Goal: Task Accomplishment & Management: Manage account settings

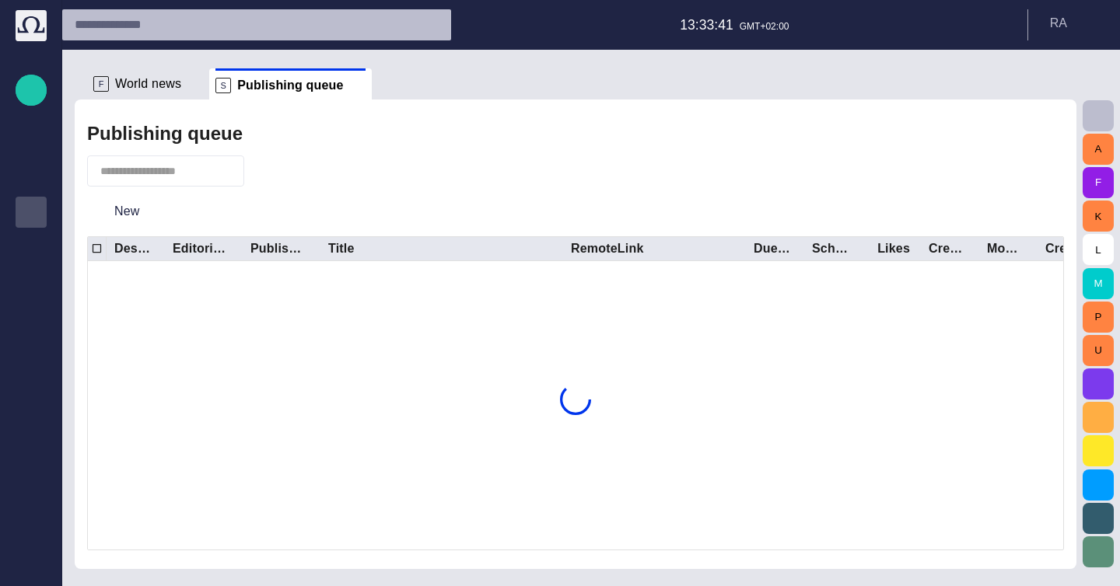
click at [141, 91] on span "World news" at bounding box center [148, 84] width 66 height 16
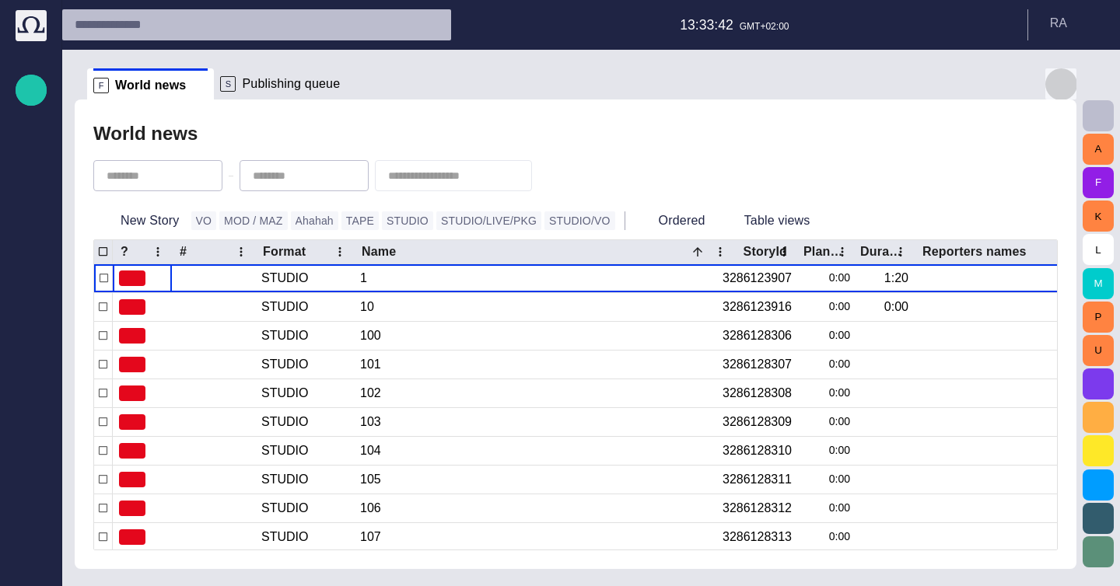
click at [1068, 80] on span "button" at bounding box center [1061, 84] width 19 height 19
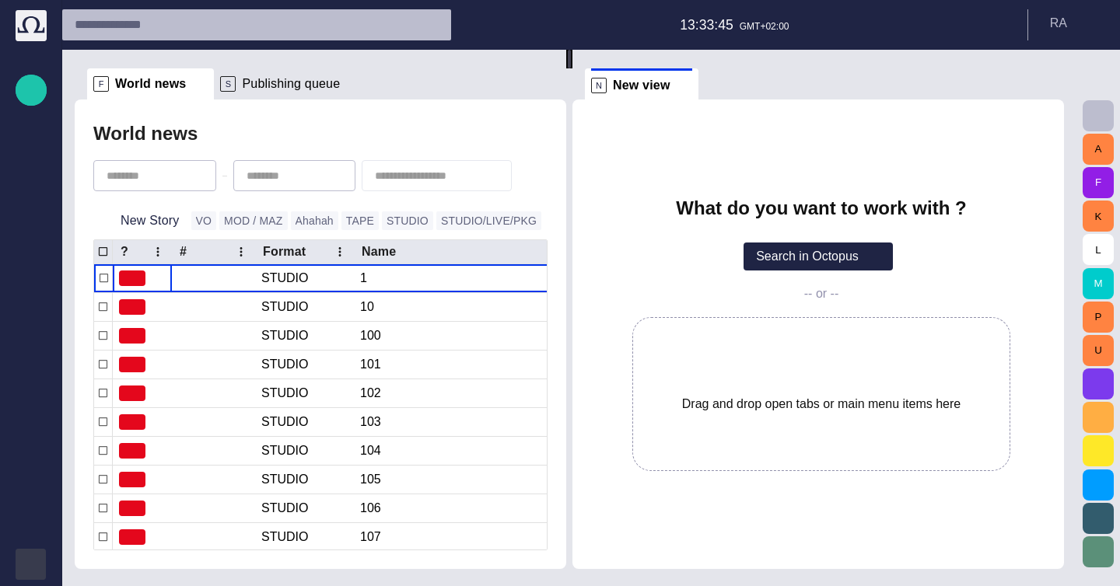
click at [40, 552] on div "button" at bounding box center [31, 564] width 31 height 31
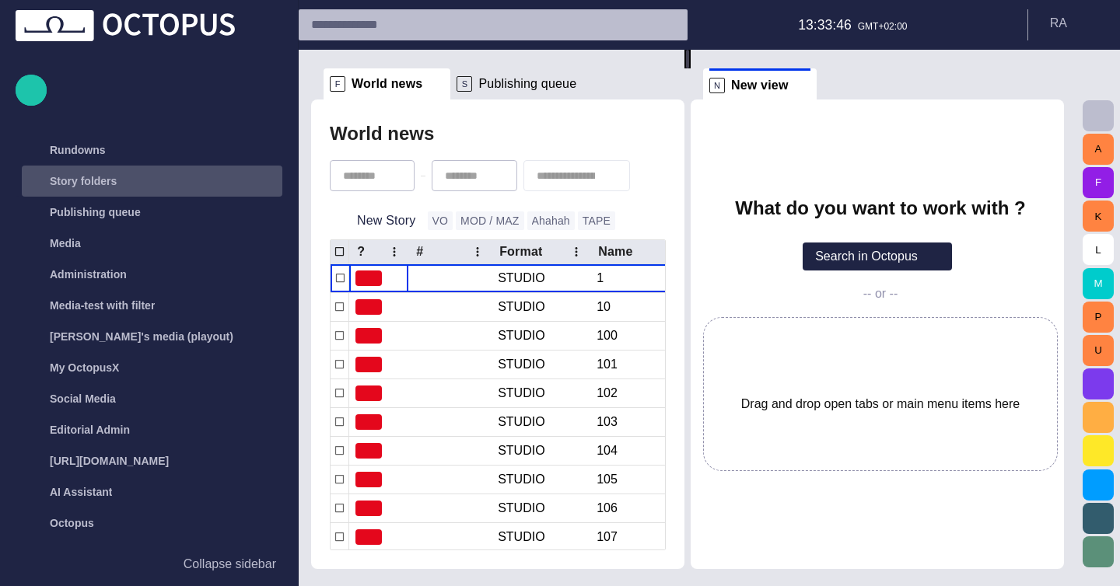
click at [254, 180] on div "main menu" at bounding box center [266, 181] width 31 height 31
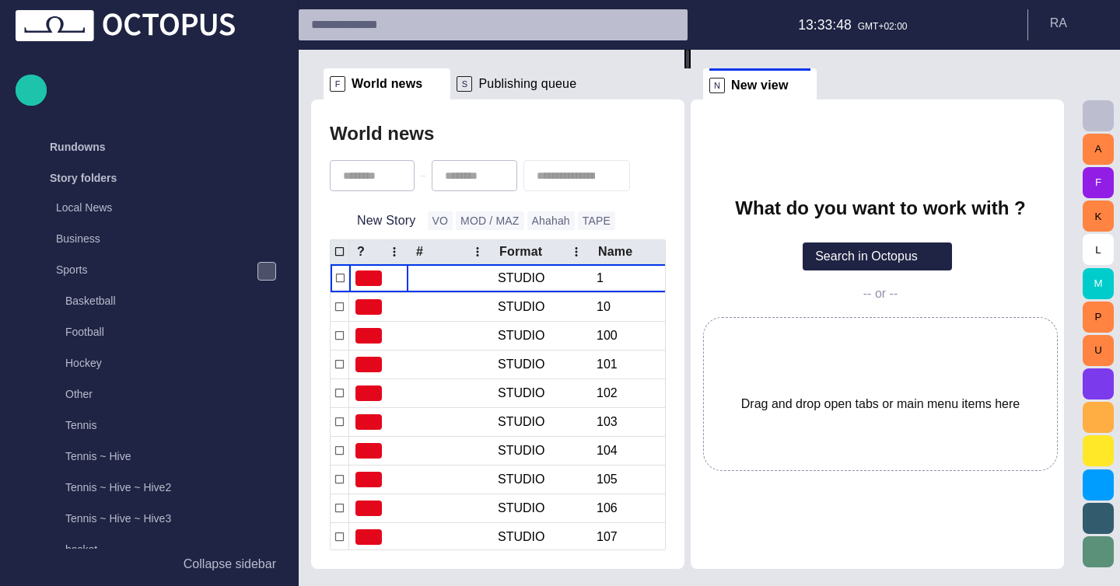
click at [261, 274] on span "main menu" at bounding box center [267, 271] width 12 height 12
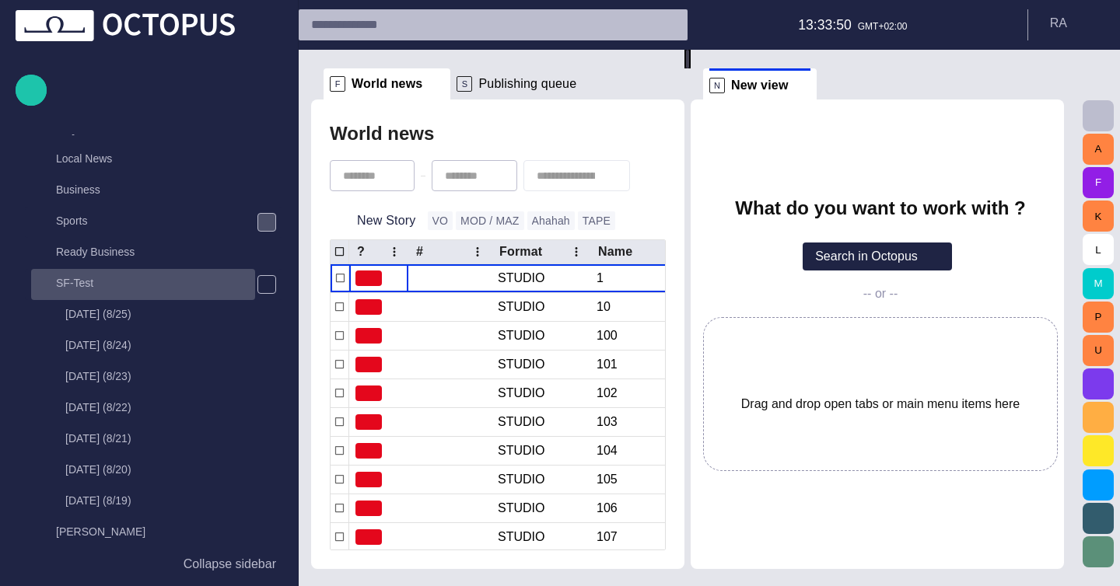
click at [183, 277] on p "SF-Test" at bounding box center [155, 283] width 199 height 16
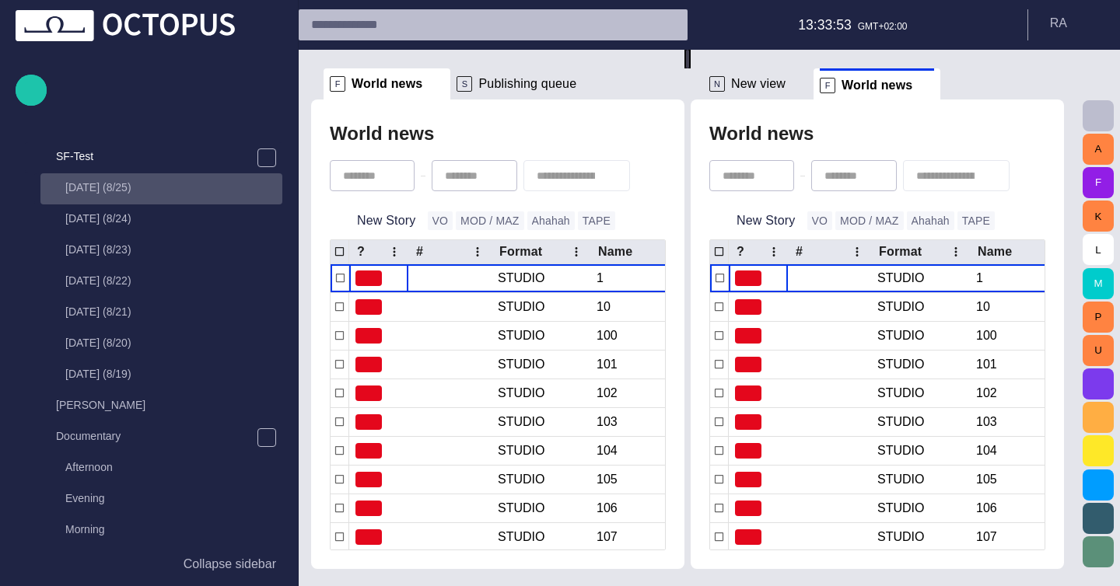
scroll to position [279, 0]
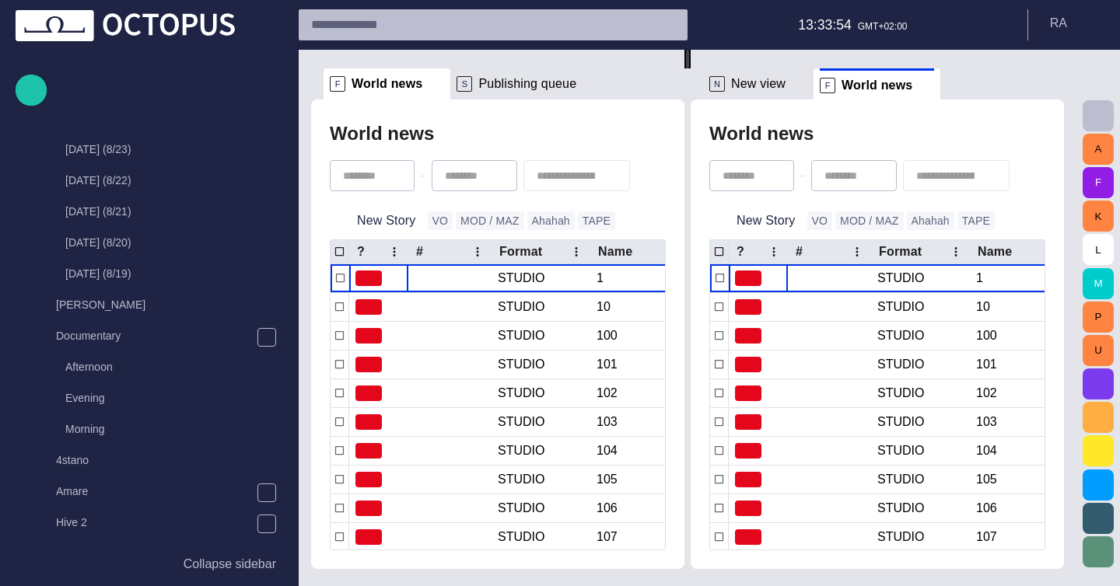
click at [558, 135] on div "World news" at bounding box center [498, 133] width 336 height 31
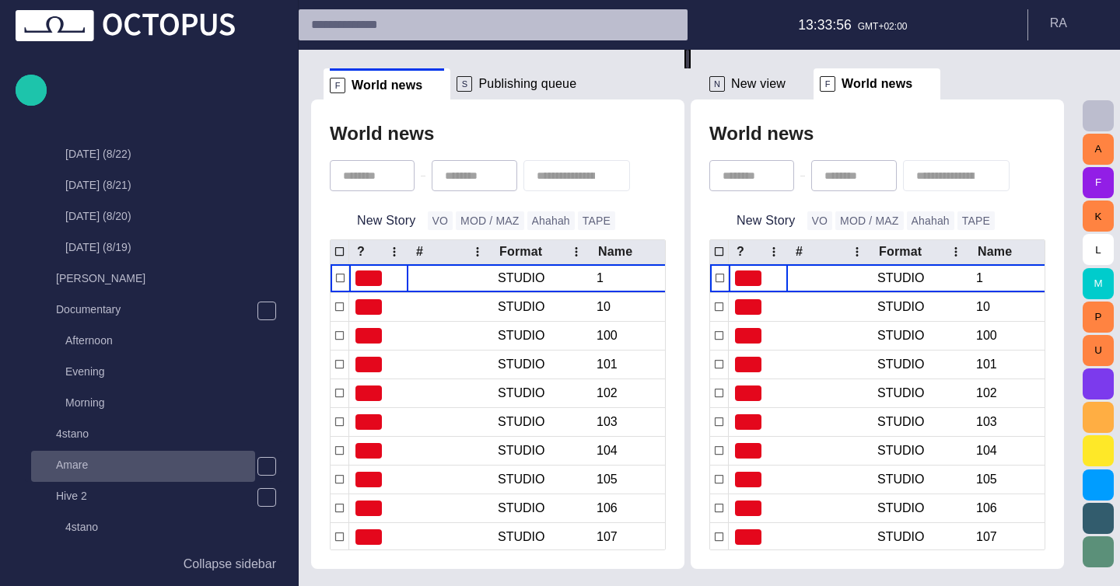
click at [176, 454] on div "Amare" at bounding box center [144, 465] width 221 height 22
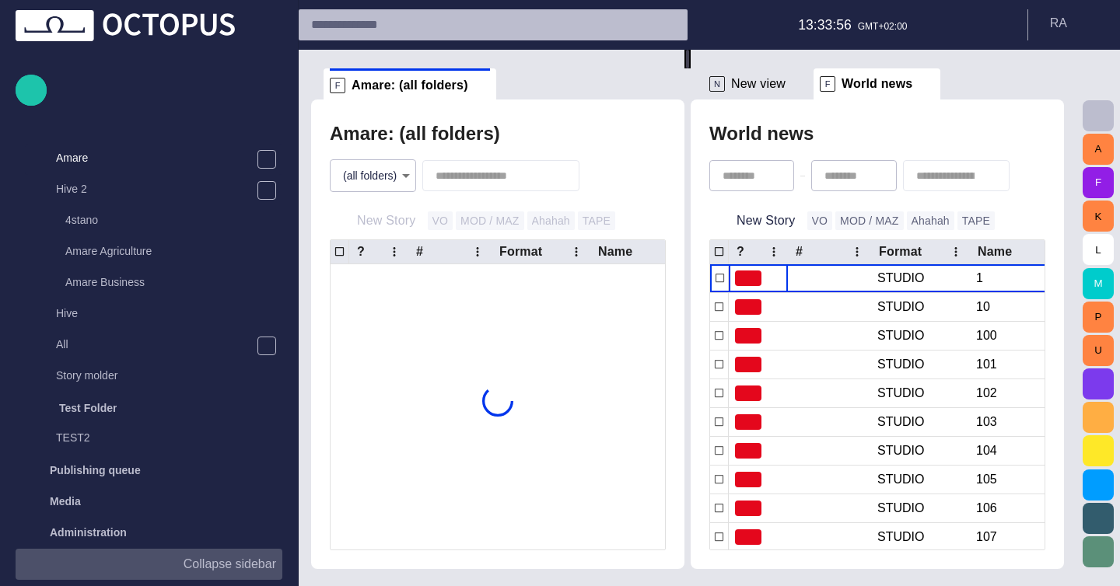
scroll to position [622, 0]
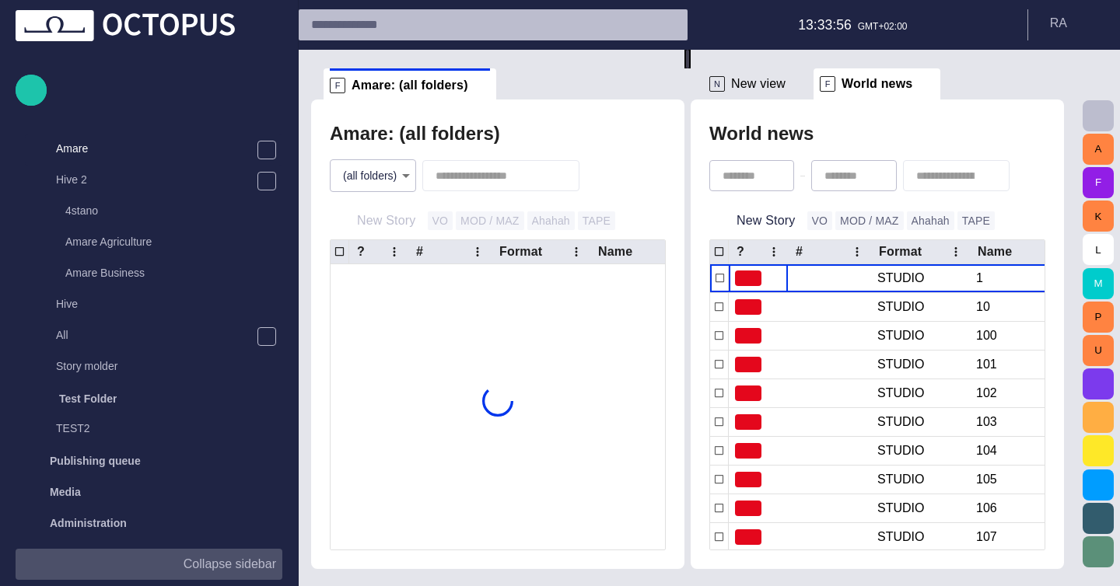
click at [236, 565] on p "Collapse sidebar" at bounding box center [230, 564] width 93 height 19
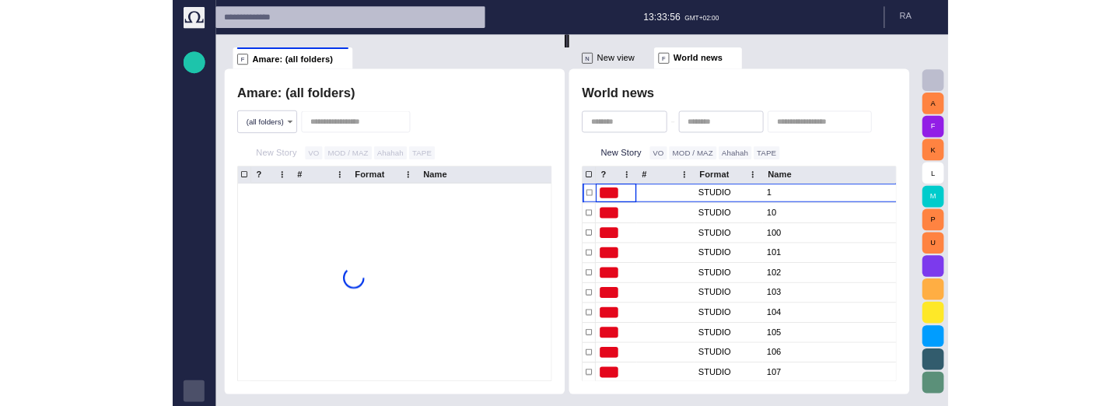
scroll to position [0, 0]
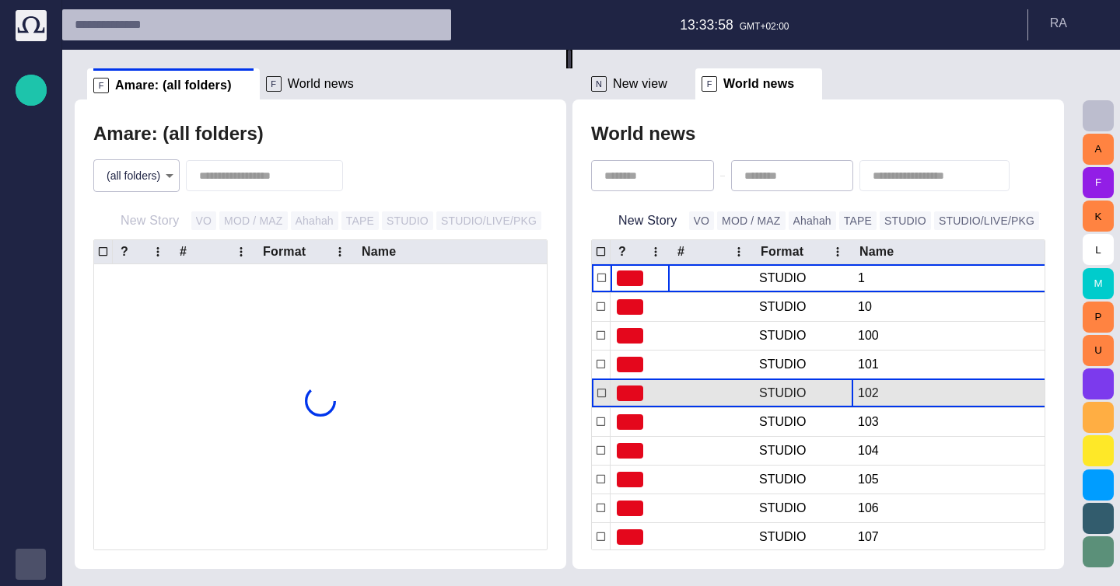
click at [943, 383] on div "102" at bounding box center [1032, 394] width 349 height 28
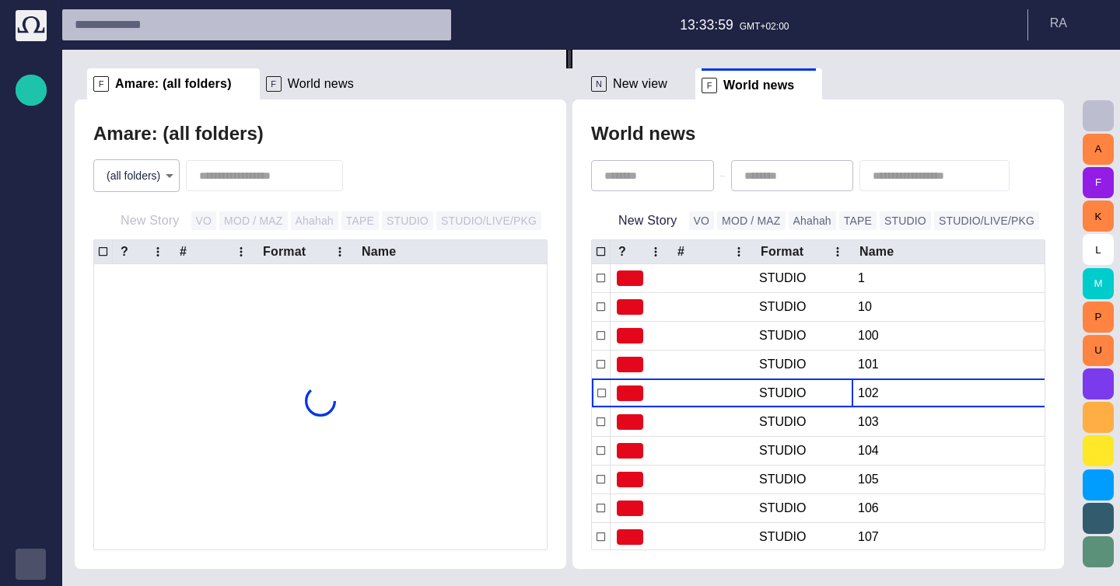
click at [302, 316] on div at bounding box center [320, 401] width 453 height 274
click at [278, 93] on div "F World news" at bounding box center [321, 83] width 110 height 31
click at [341, 86] on div "F World news" at bounding box center [321, 83] width 110 height 31
click at [360, 86] on span at bounding box center [368, 84] width 16 height 16
click at [288, 86] on span "Publishing queue" at bounding box center [337, 84] width 98 height 16
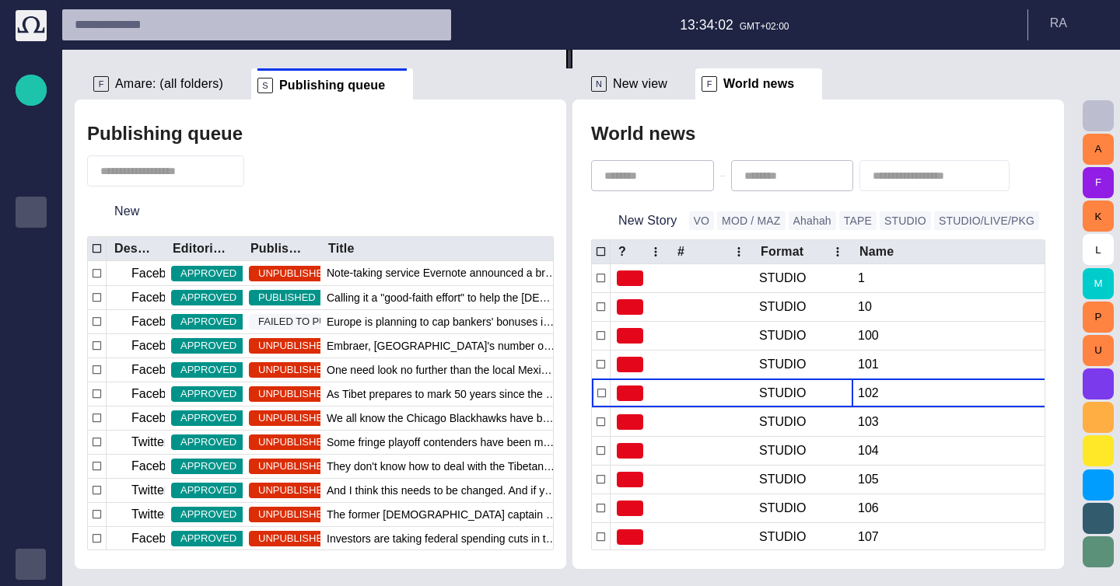
click at [371, 82] on div "S Publishing queue" at bounding box center [331, 83] width 149 height 31
click at [391, 86] on span at bounding box center [399, 86] width 16 height 16
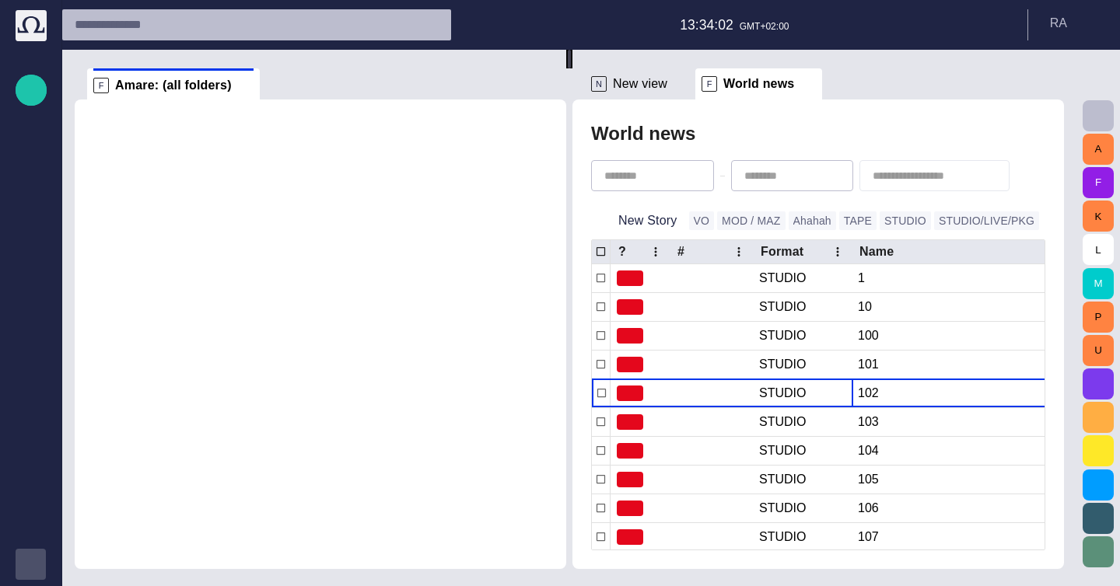
click at [211, 88] on span "Amare: (all folders)" at bounding box center [173, 86] width 117 height 16
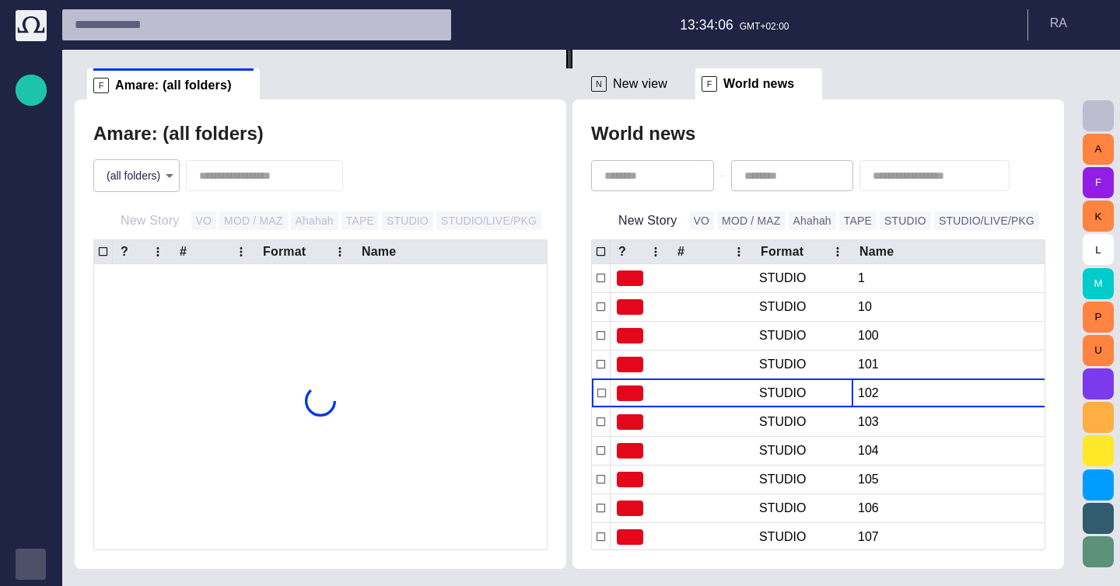
click at [159, 180] on body "Story Rundown Rundowns Story folders Publishing queue Media Administration Medi…" at bounding box center [560, 293] width 1120 height 586
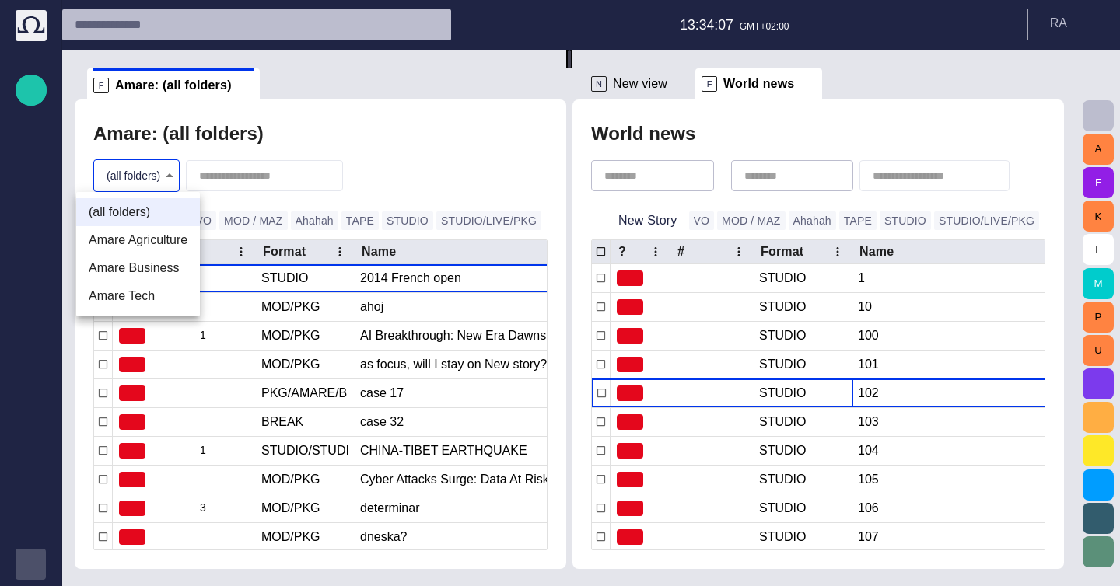
click at [459, 139] on div at bounding box center [560, 293] width 1120 height 586
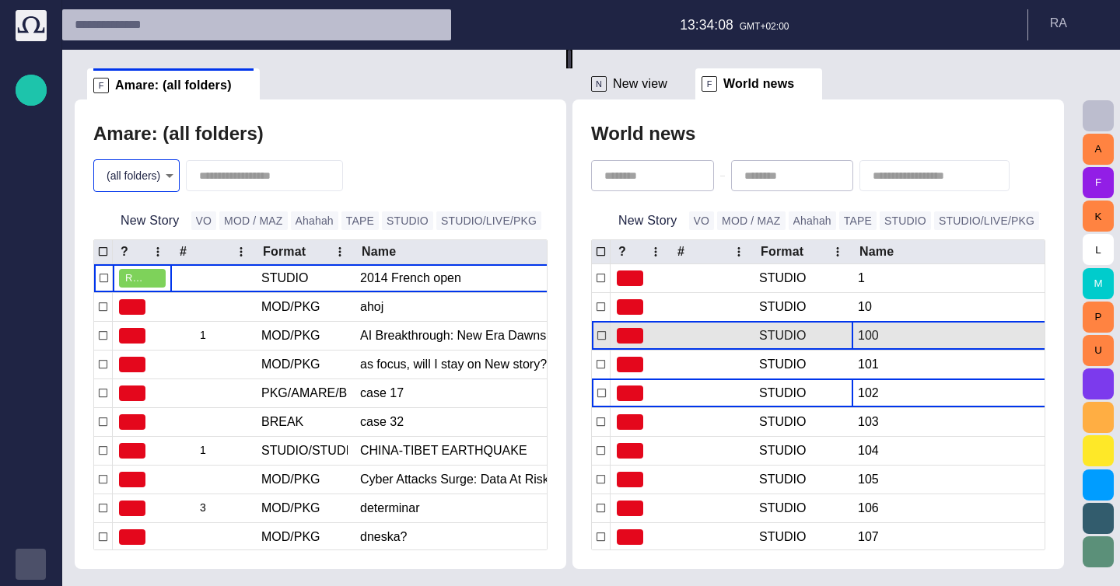
click at [908, 325] on div "100" at bounding box center [1032, 336] width 349 height 28
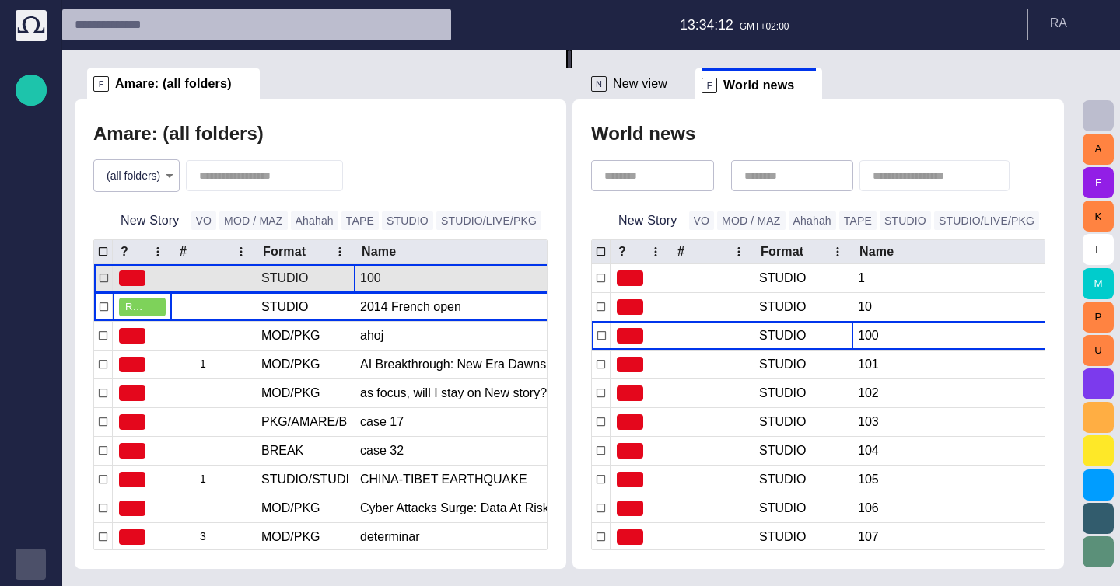
click at [439, 282] on div "100" at bounding box center [534, 278] width 349 height 28
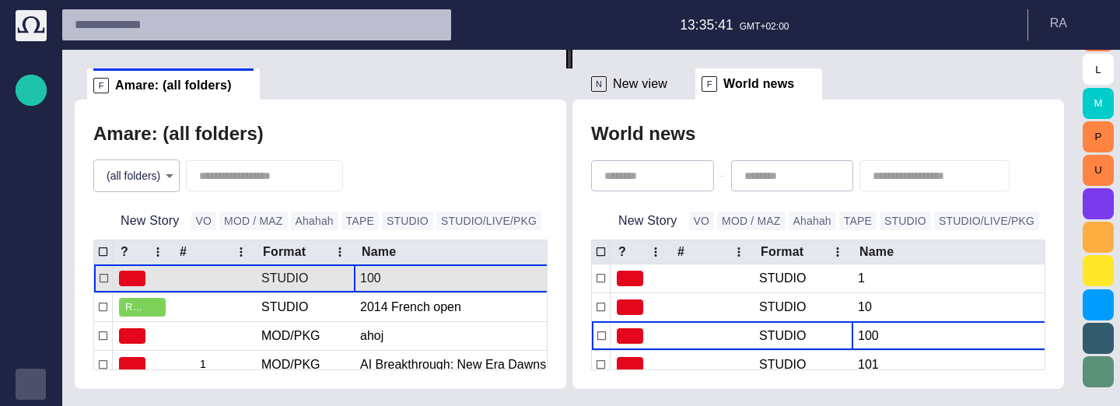
click at [407, 271] on div "100" at bounding box center [534, 278] width 349 height 28
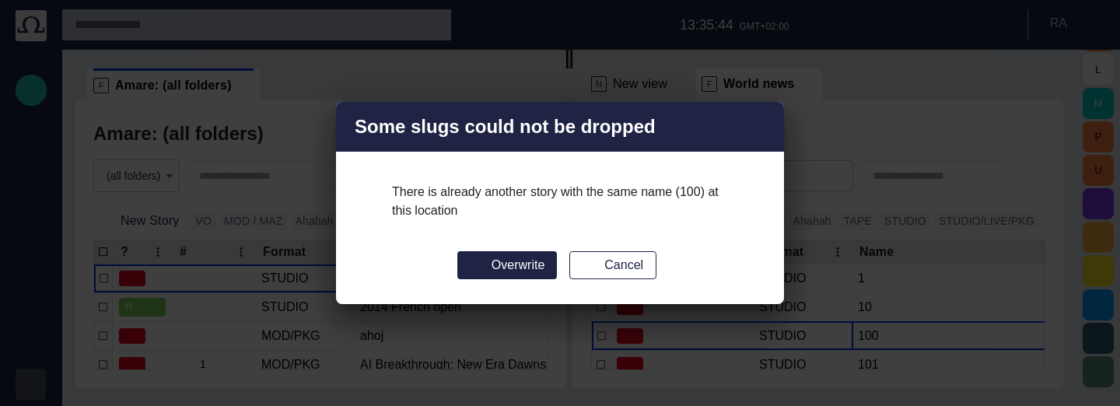
click at [607, 263] on button "Cancel" at bounding box center [612, 265] width 87 height 28
click at [569, 68] on div at bounding box center [569, 59] width 6 height 19
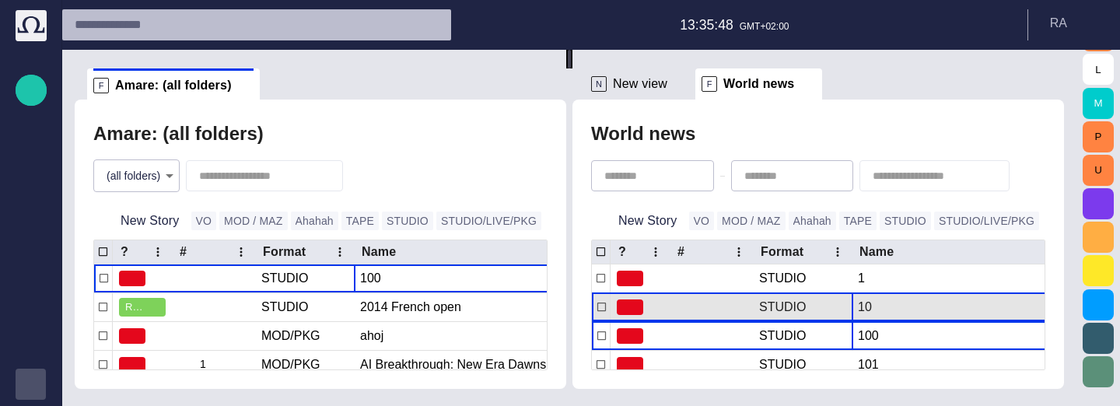
click at [902, 303] on div "10" at bounding box center [1032, 307] width 349 height 28
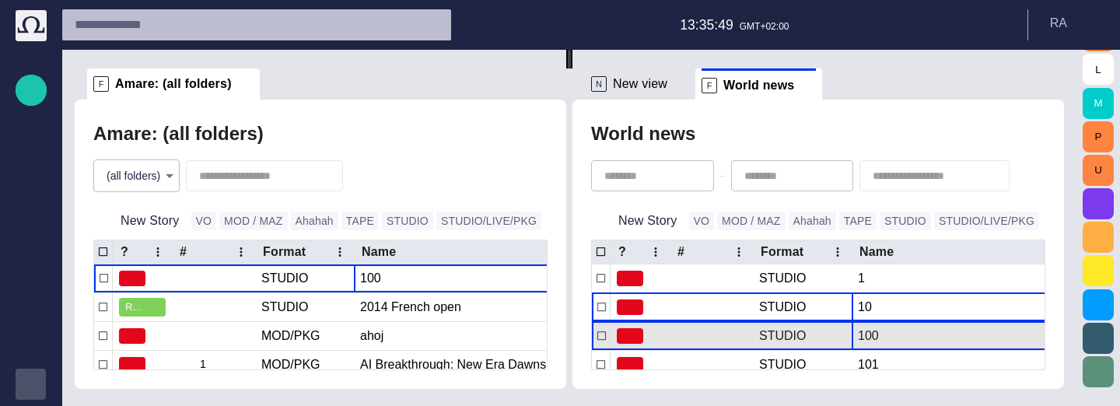
click at [908, 330] on div "100" at bounding box center [1032, 336] width 349 height 28
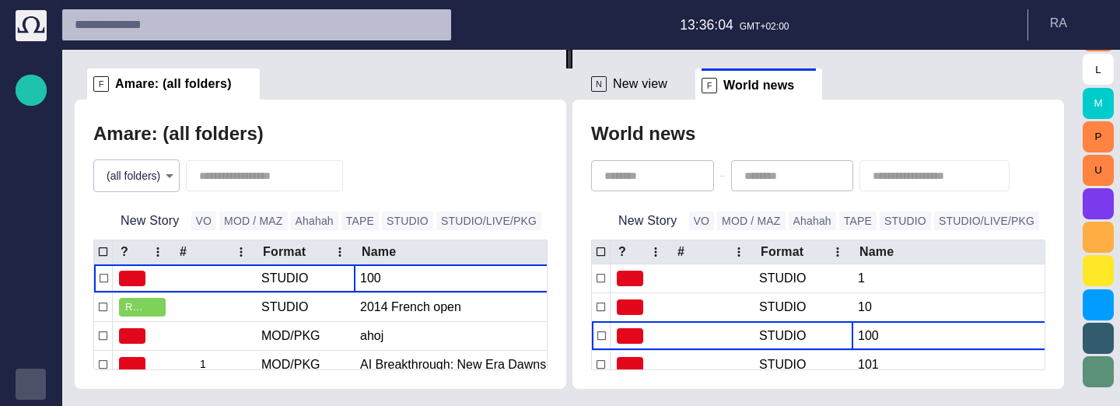
drag, startPoint x: 411, startPoint y: 164, endPoint x: 72, endPoint y: 404, distance: 415.2
click at [72, 404] on div "F Amare: (all folders) Amare: (all folders) (all folders) * New Story VO MOD / …" at bounding box center [569, 228] width 1014 height 356
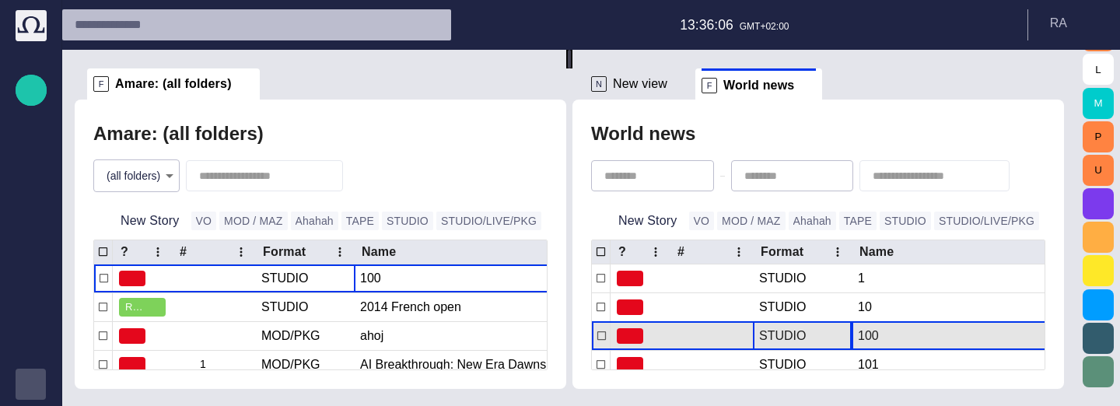
click at [852, 338] on div "STUDIO" at bounding box center [802, 336] width 99 height 28
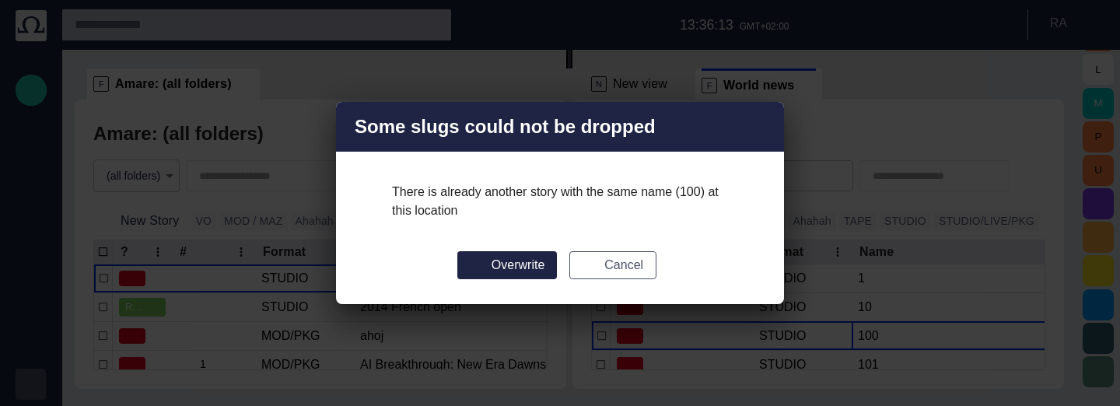
click at [641, 269] on button "Cancel" at bounding box center [612, 265] width 87 height 28
